Goal: Find specific page/section: Find specific page/section

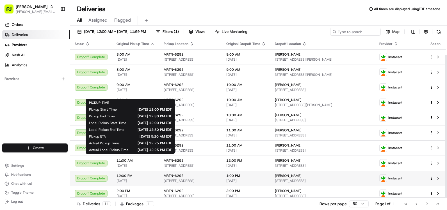
scroll to position [19, 0]
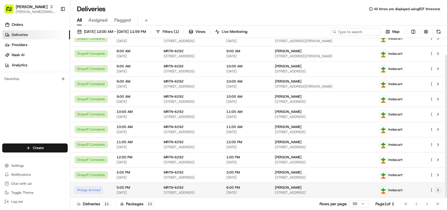
click at [440, 190] on button at bounding box center [437, 190] width 7 height 7
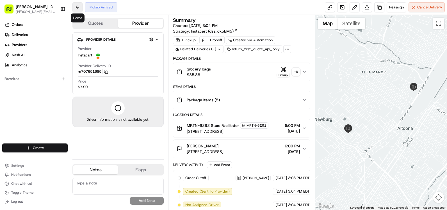
click at [76, 10] on button at bounding box center [77, 7] width 10 height 10
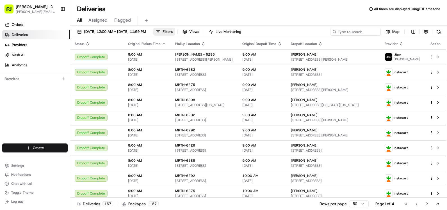
click at [173, 32] on span "Filters" at bounding box center [167, 31] width 10 height 5
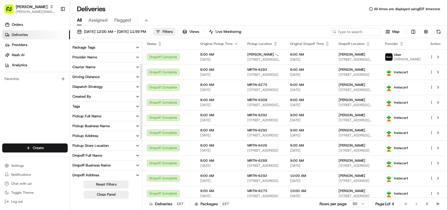
scroll to position [56, 0]
click at [95, 145] on div "Pickup Store Location" at bounding box center [90, 145] width 36 height 5
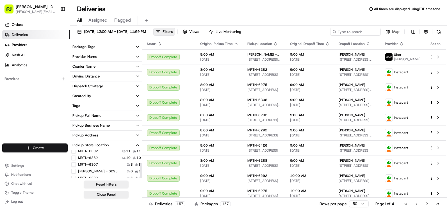
scroll to position [28, 0]
click at [73, 164] on button "MRTN-6292" at bounding box center [73, 164] width 4 height 4
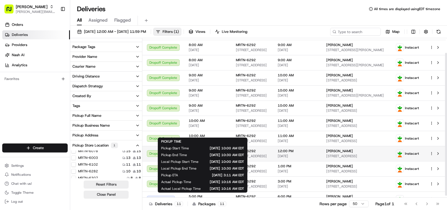
scroll to position [19, 0]
